Goal: Information Seeking & Learning: Learn about a topic

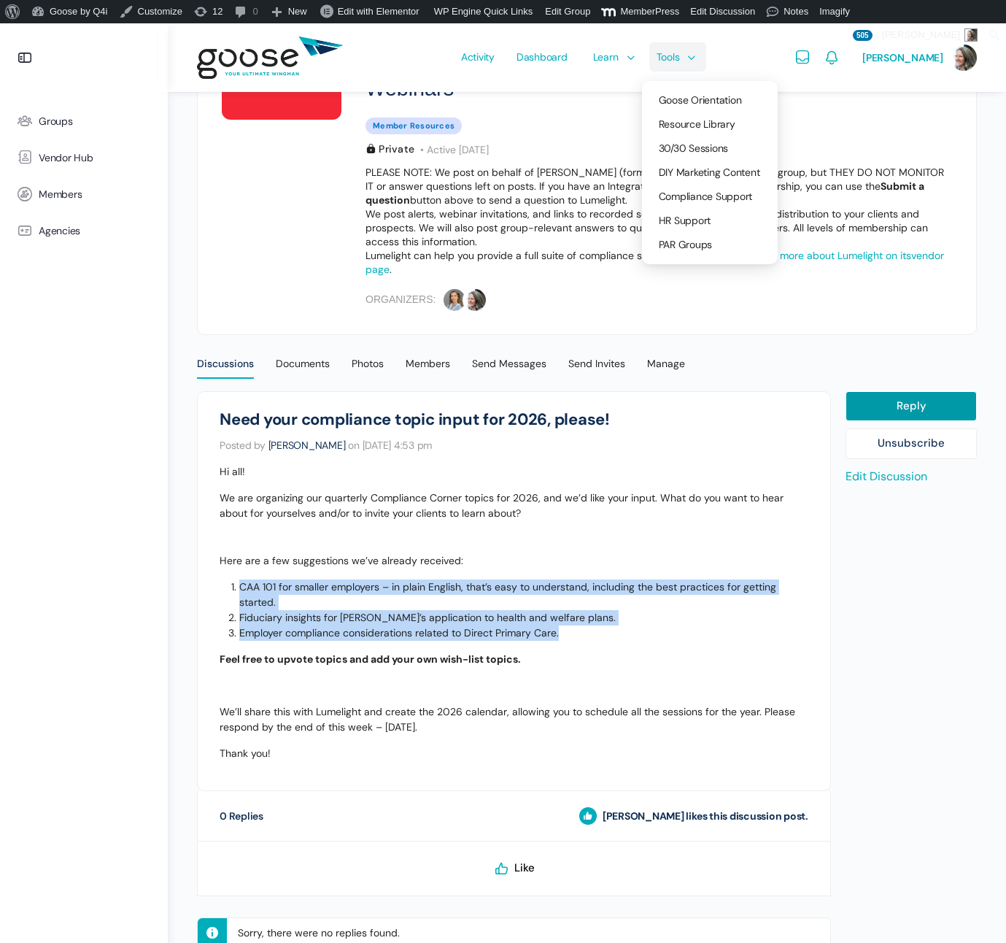
scroll to position [230, 0]
click at [678, 120] on span "Resource Library" at bounding box center [697, 123] width 77 height 13
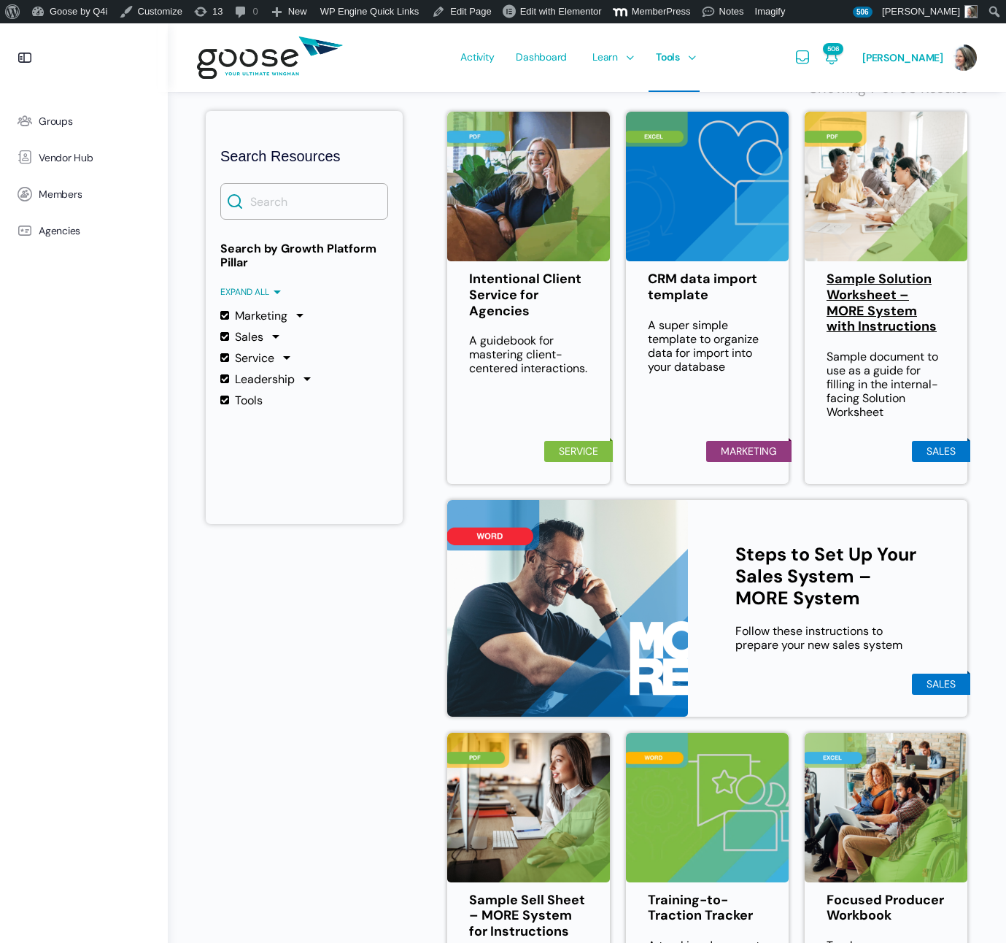
scroll to position [285, 0]
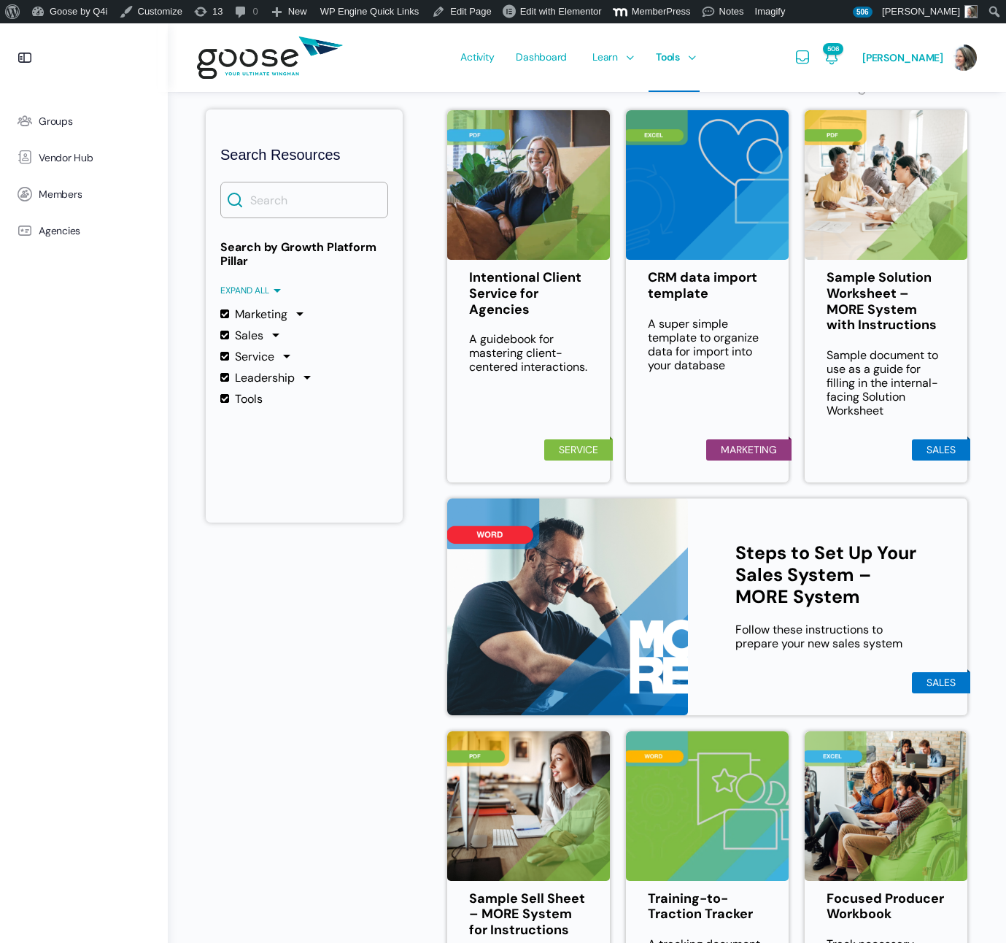
drag, startPoint x: 220, startPoint y: 311, endPoint x: 220, endPoint y: 341, distance: 30.6
click at [220, 311] on label "Marketing" at bounding box center [253, 314] width 67 height 14
click at [0, 0] on input "Marketing" at bounding box center [0, 0] width 0 height 0
click at [223, 354] on label "Service" at bounding box center [247, 357] width 54 height 14
click at [0, 0] on input "Service" at bounding box center [0, 0] width 0 height 0
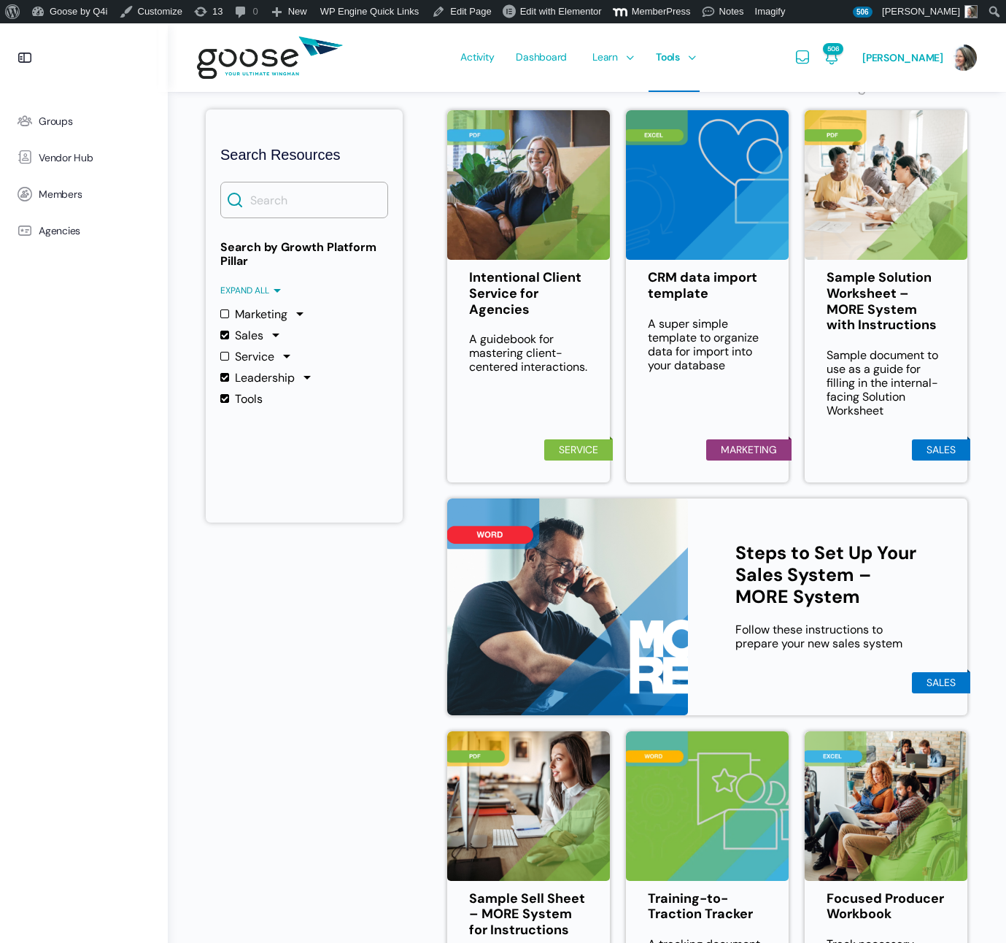
drag, startPoint x: 225, startPoint y: 377, endPoint x: 228, endPoint y: 401, distance: 25.1
click at [225, 377] on label "Leadership" at bounding box center [257, 378] width 74 height 14
click at [0, 0] on input "Leadership" at bounding box center [0, 0] width 0 height 0
click at [225, 398] on label "Tools" at bounding box center [241, 399] width 42 height 14
click at [0, 0] on input "Tools" at bounding box center [0, 0] width 0 height 0
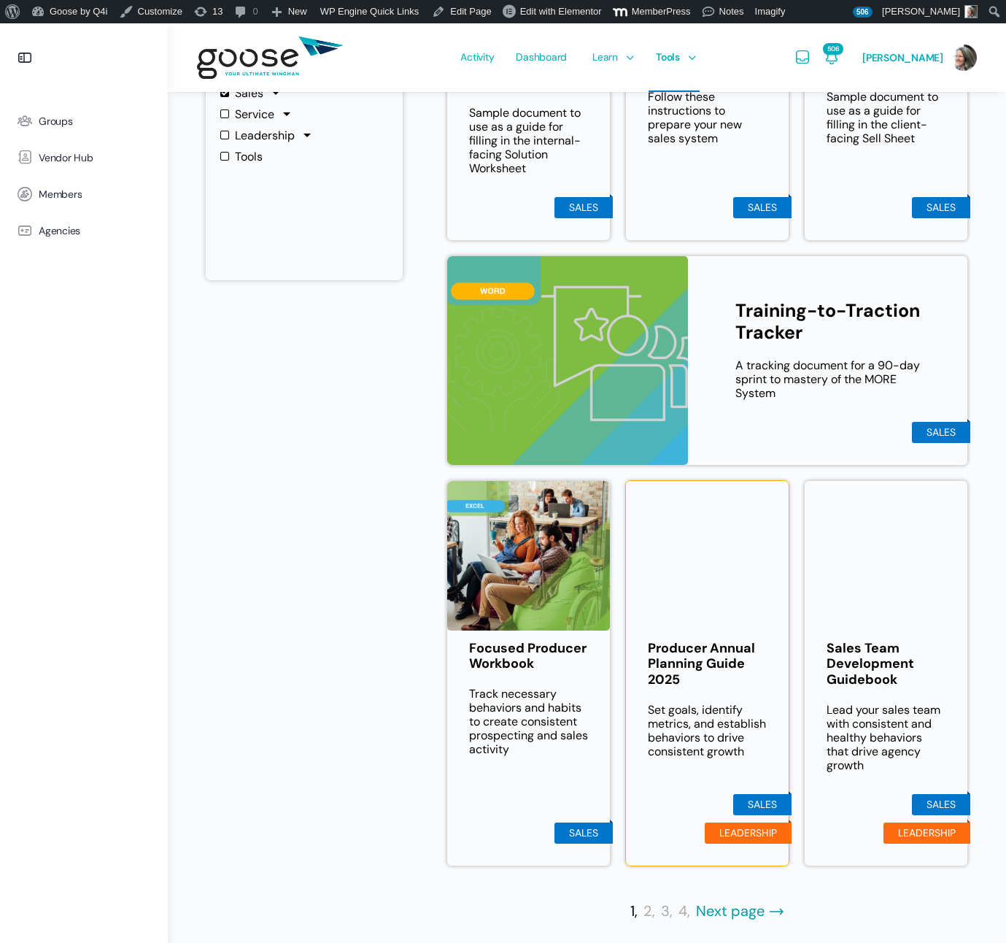
scroll to position [537, 0]
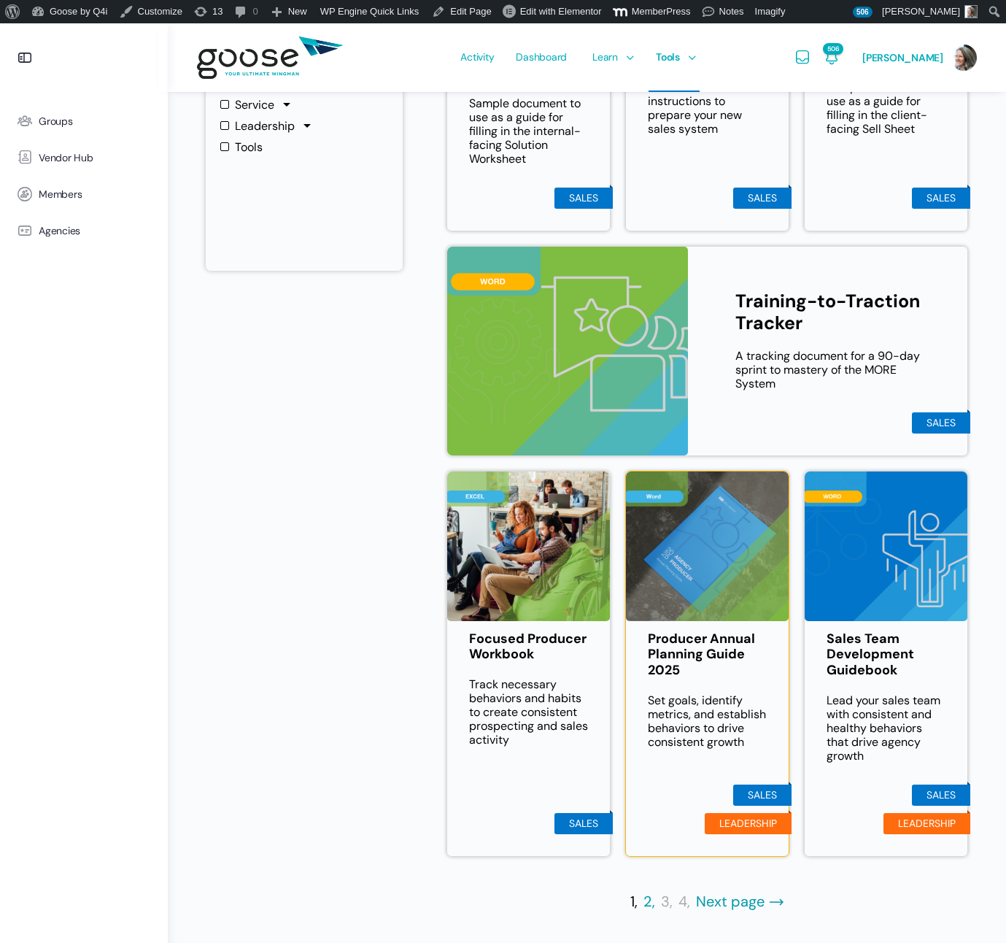
click at [648, 901] on link "2," at bounding box center [650, 902] width 12 height 18
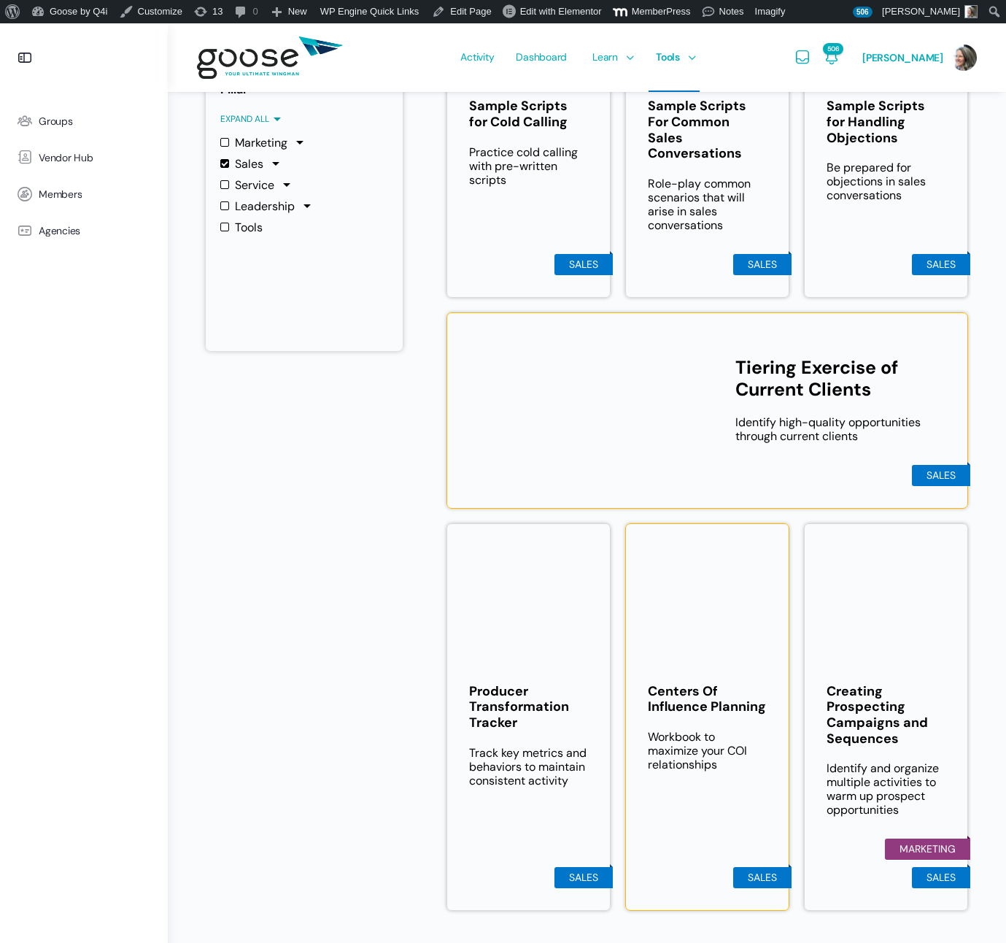
scroll to position [512, 0]
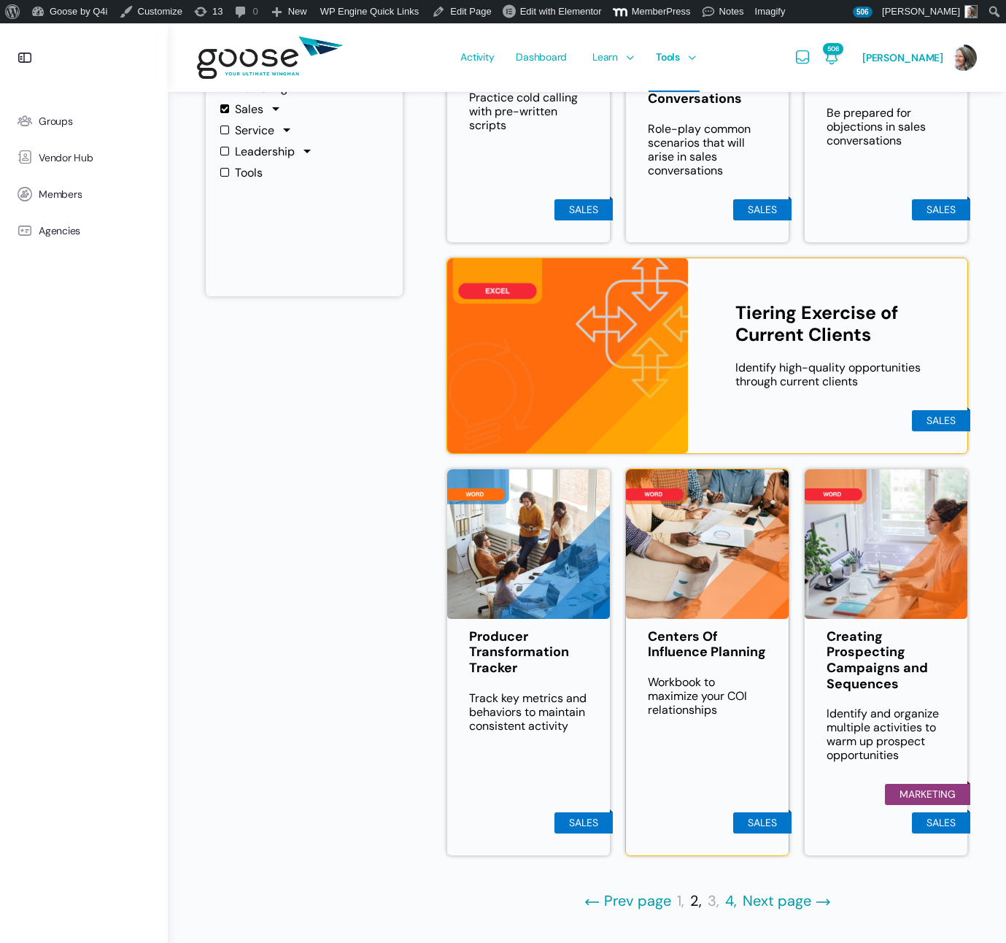
click at [730, 902] on link "4," at bounding box center [731, 901] width 12 height 18
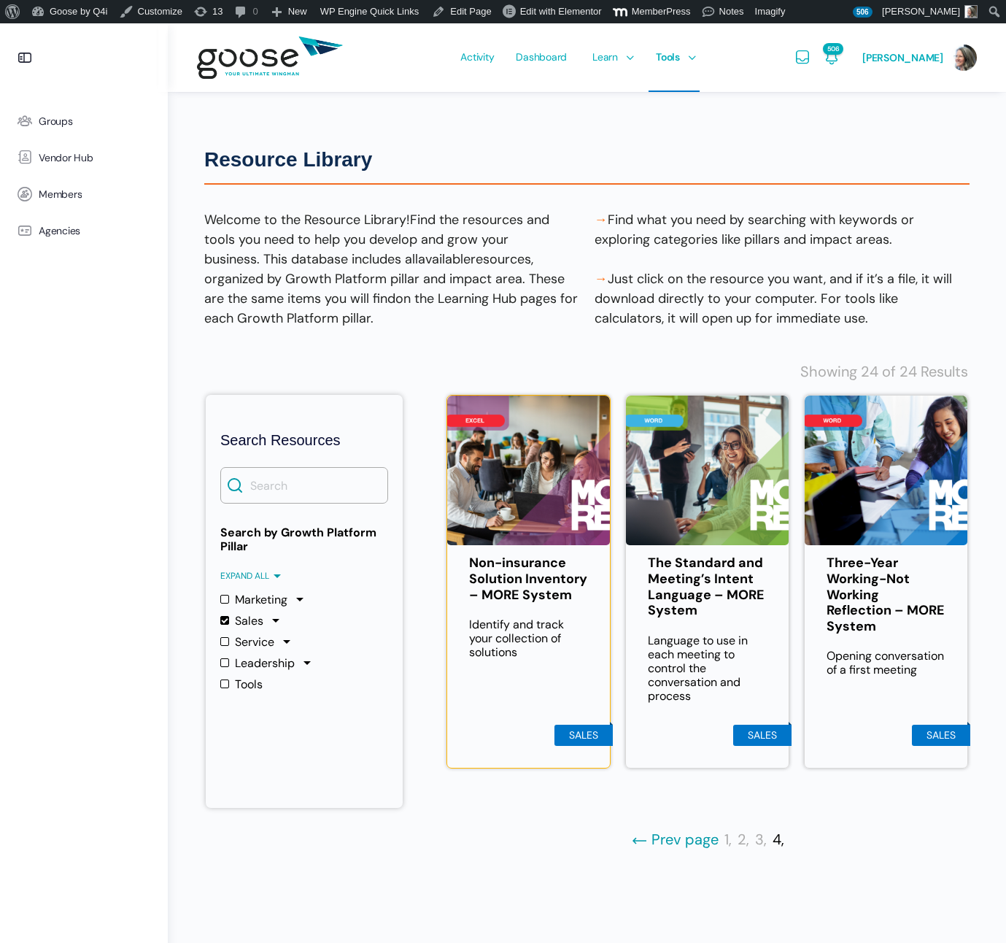
scroll to position [23, 0]
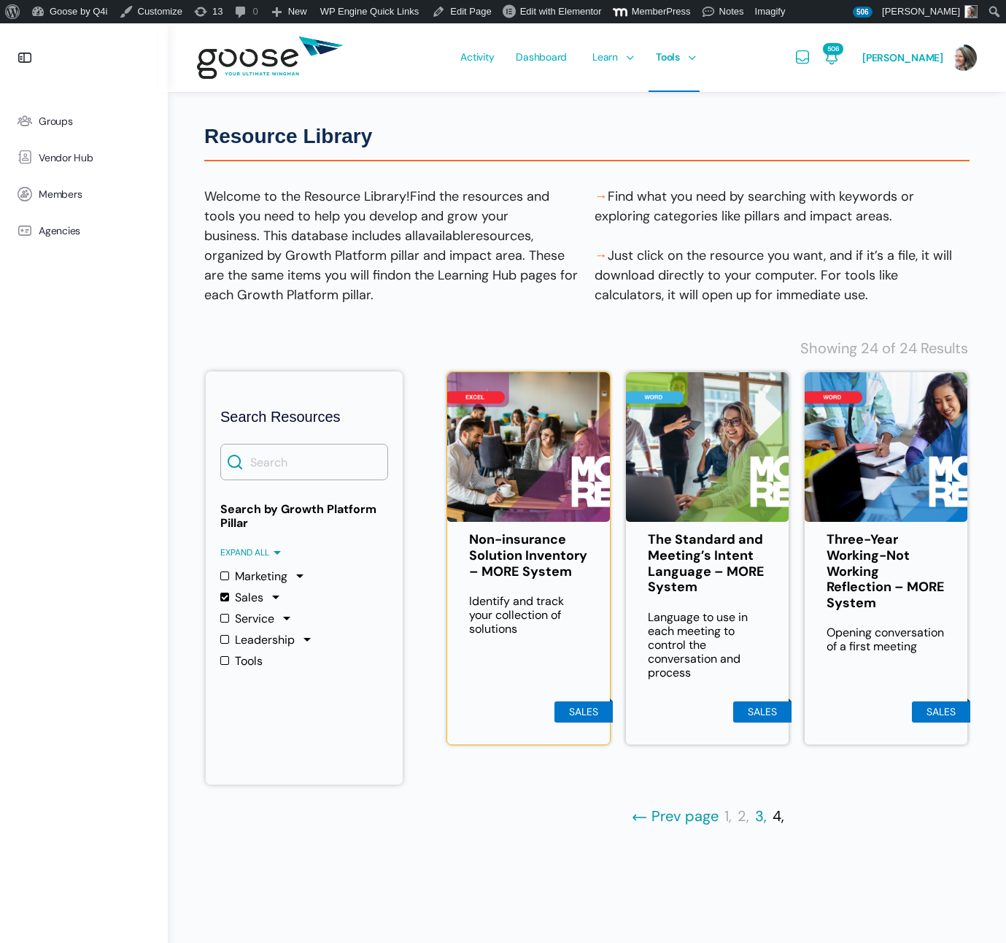
click at [760, 817] on link "3," at bounding box center [761, 817] width 12 height 18
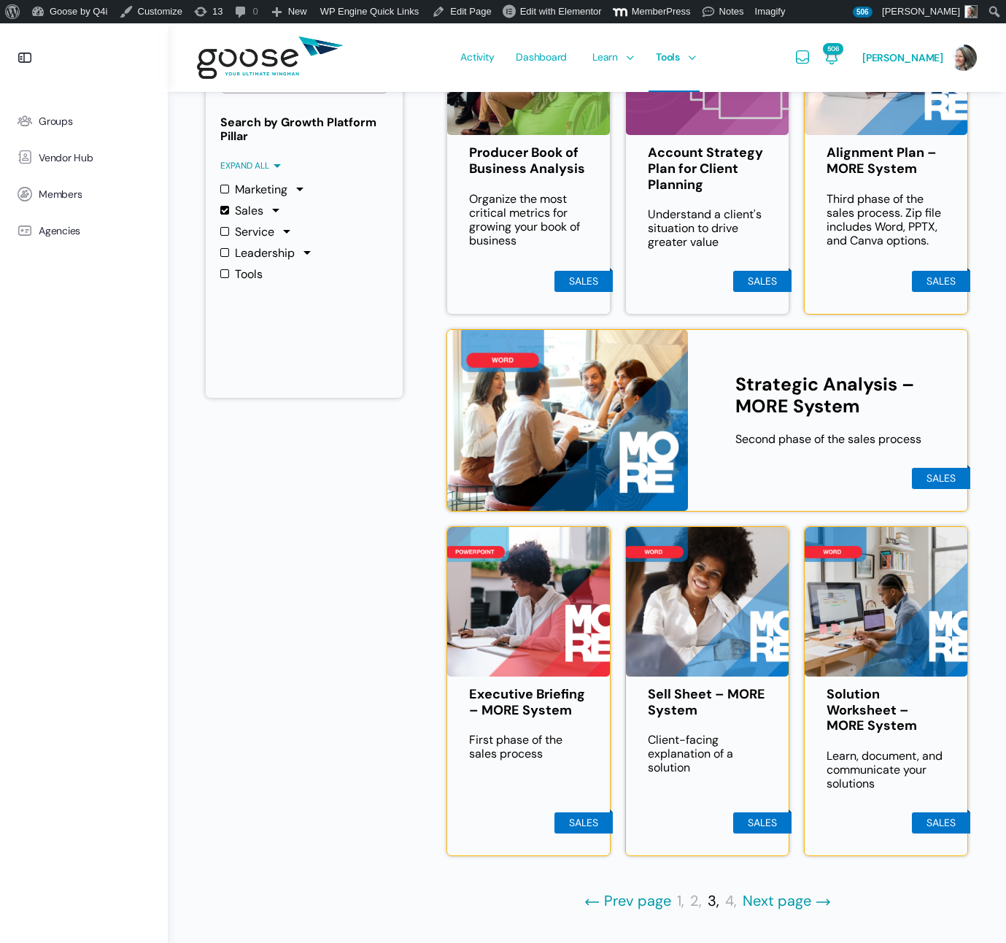
scroll to position [423, 0]
click at [694, 898] on link "2," at bounding box center [696, 901] width 12 height 18
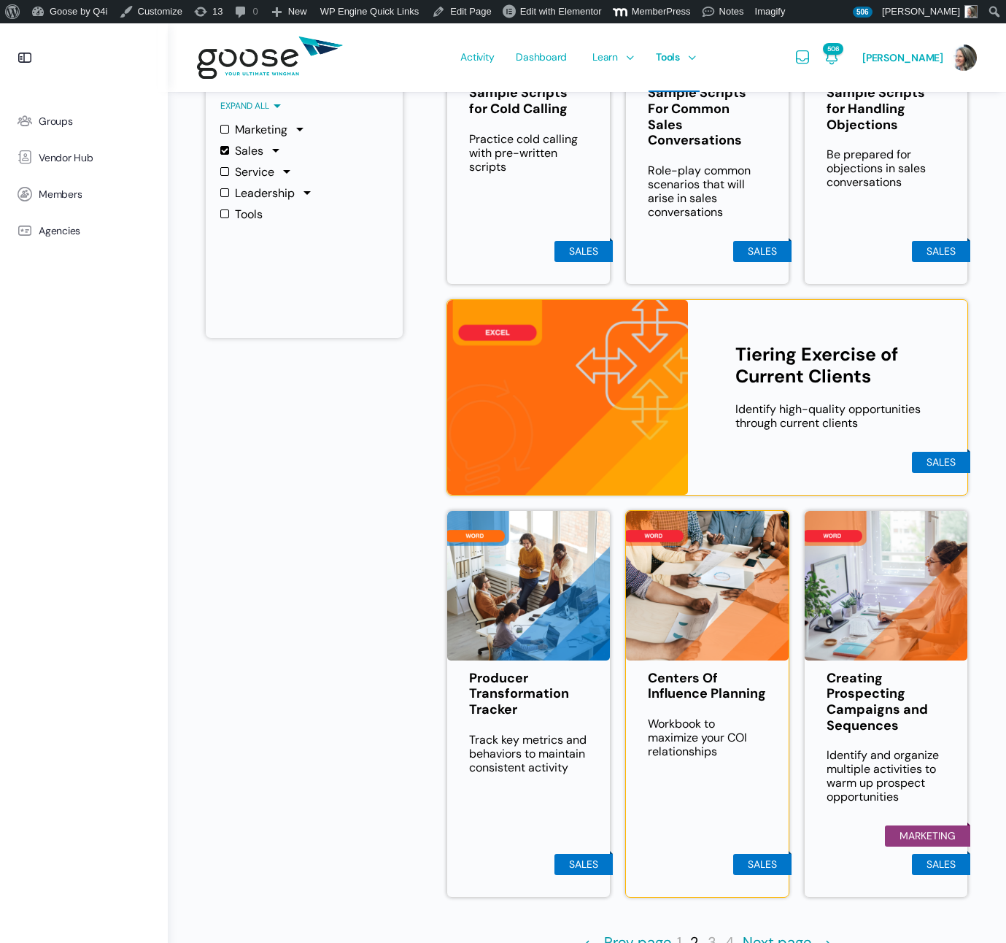
scroll to position [476, 0]
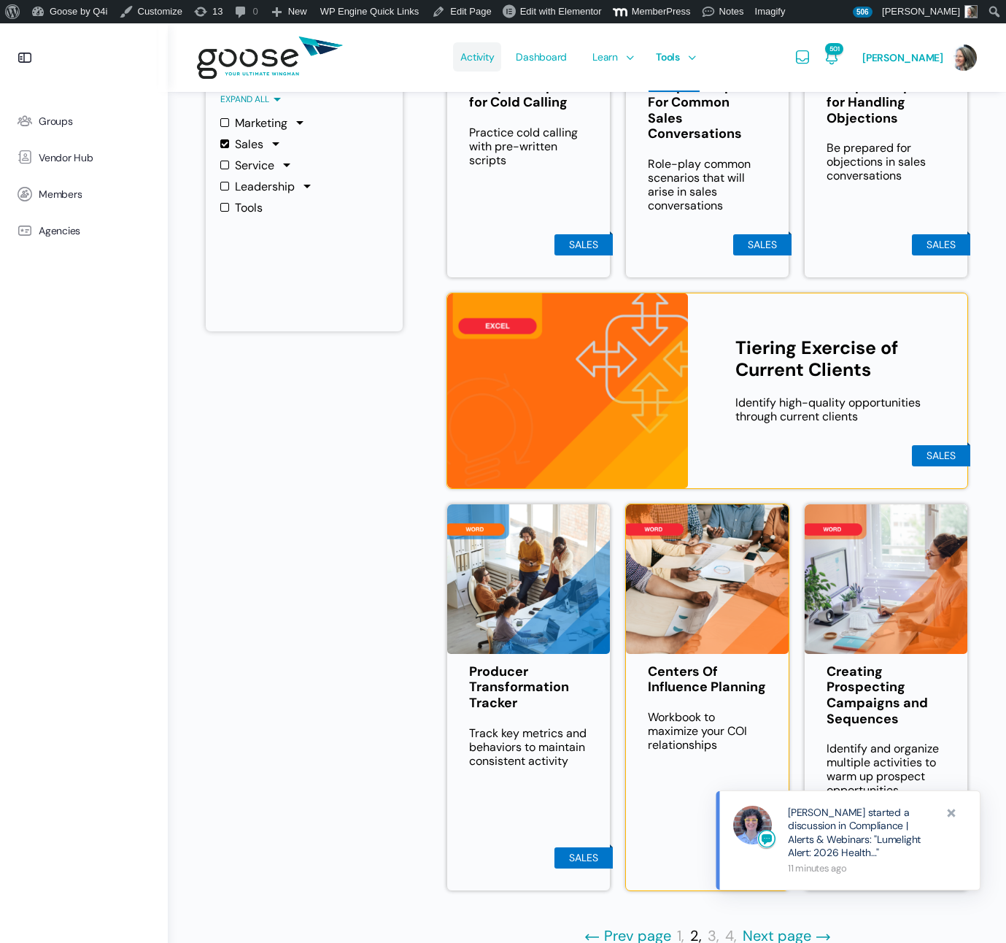
click at [478, 61] on span "Activity" at bounding box center [477, 57] width 34 height 69
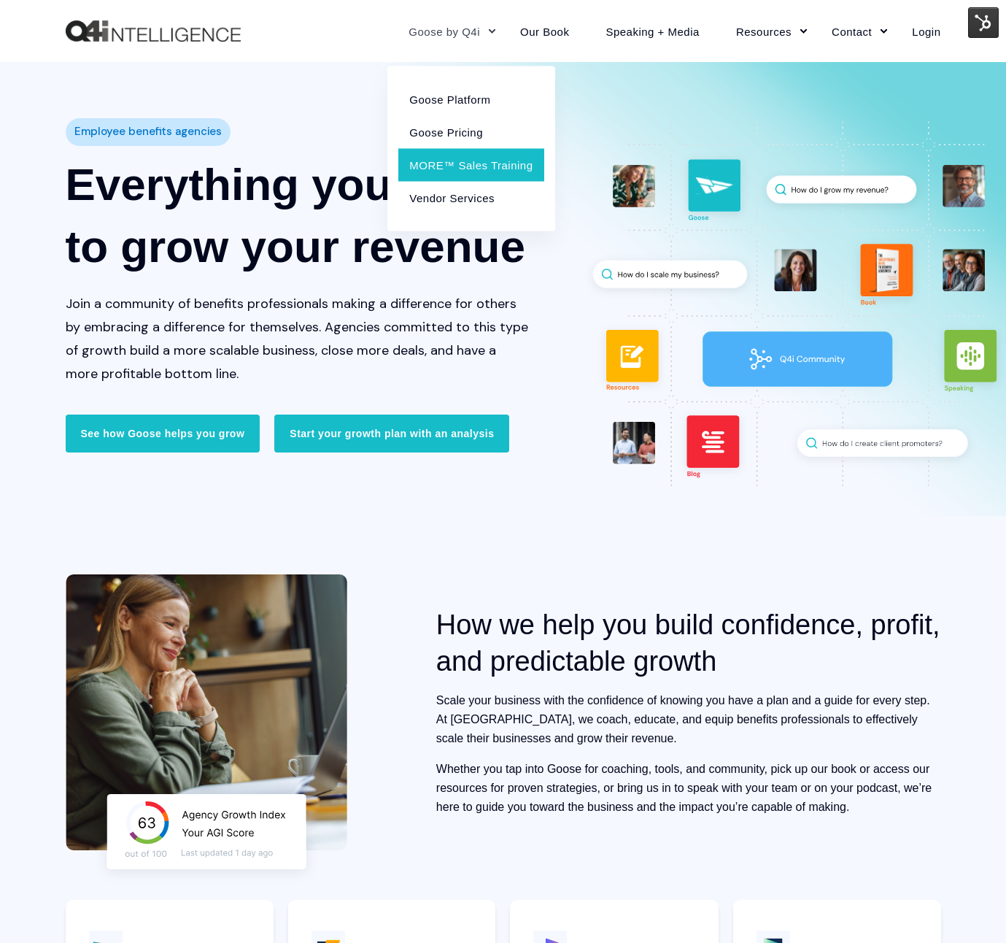
click at [456, 166] on link "MORE™ Sales Training" at bounding box center [470, 164] width 145 height 33
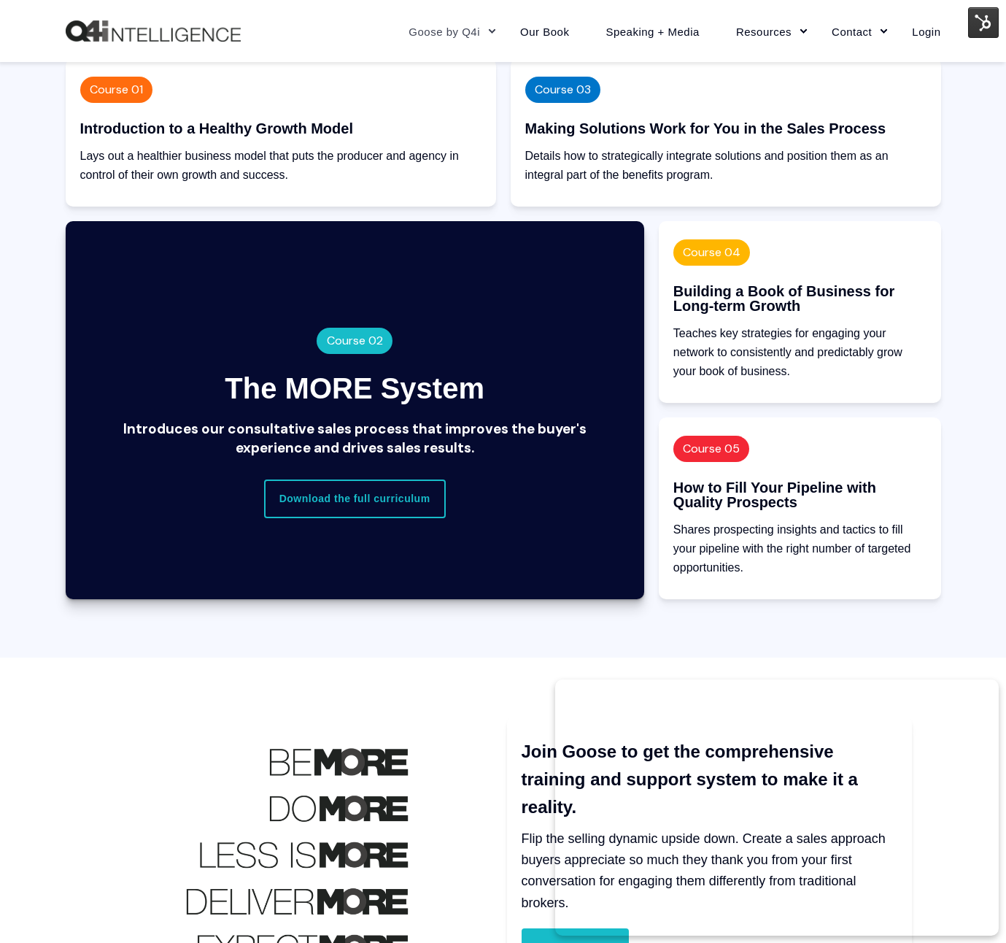
scroll to position [1449, 0]
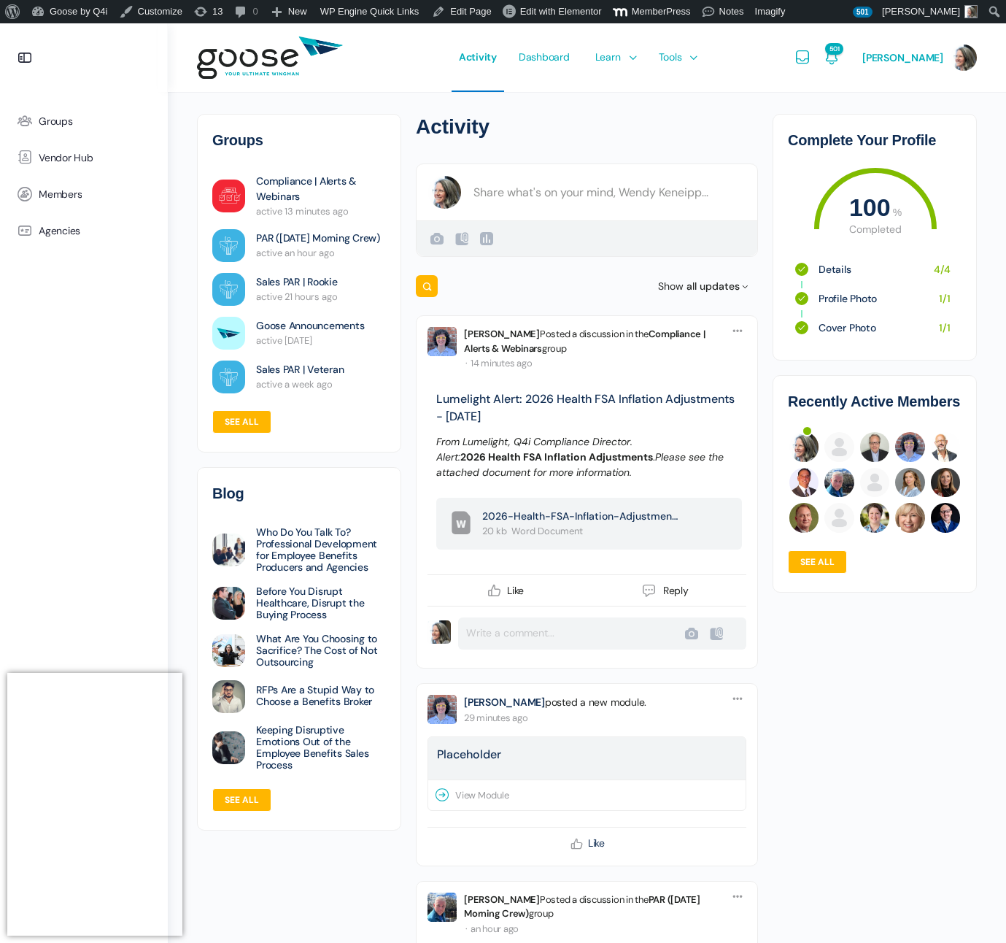
click at [628, 177] on span "Sales Hub" at bounding box center [621, 172] width 46 height 13
